Goal: Task Accomplishment & Management: Use online tool/utility

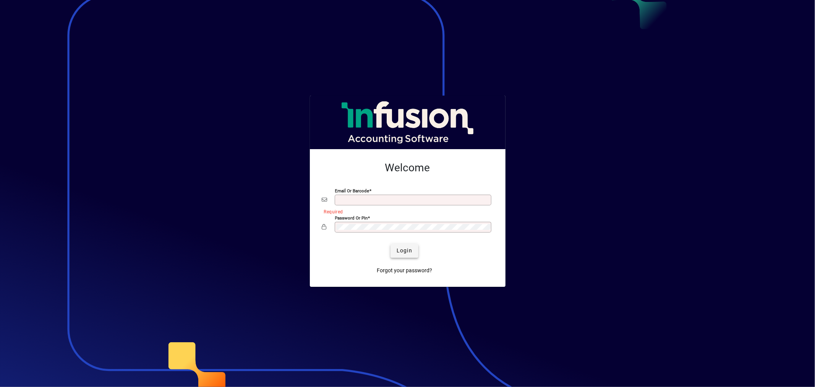
type input "**********"
click at [400, 254] on span "Login" at bounding box center [404, 250] width 16 height 8
